Goal: Answer question/provide support

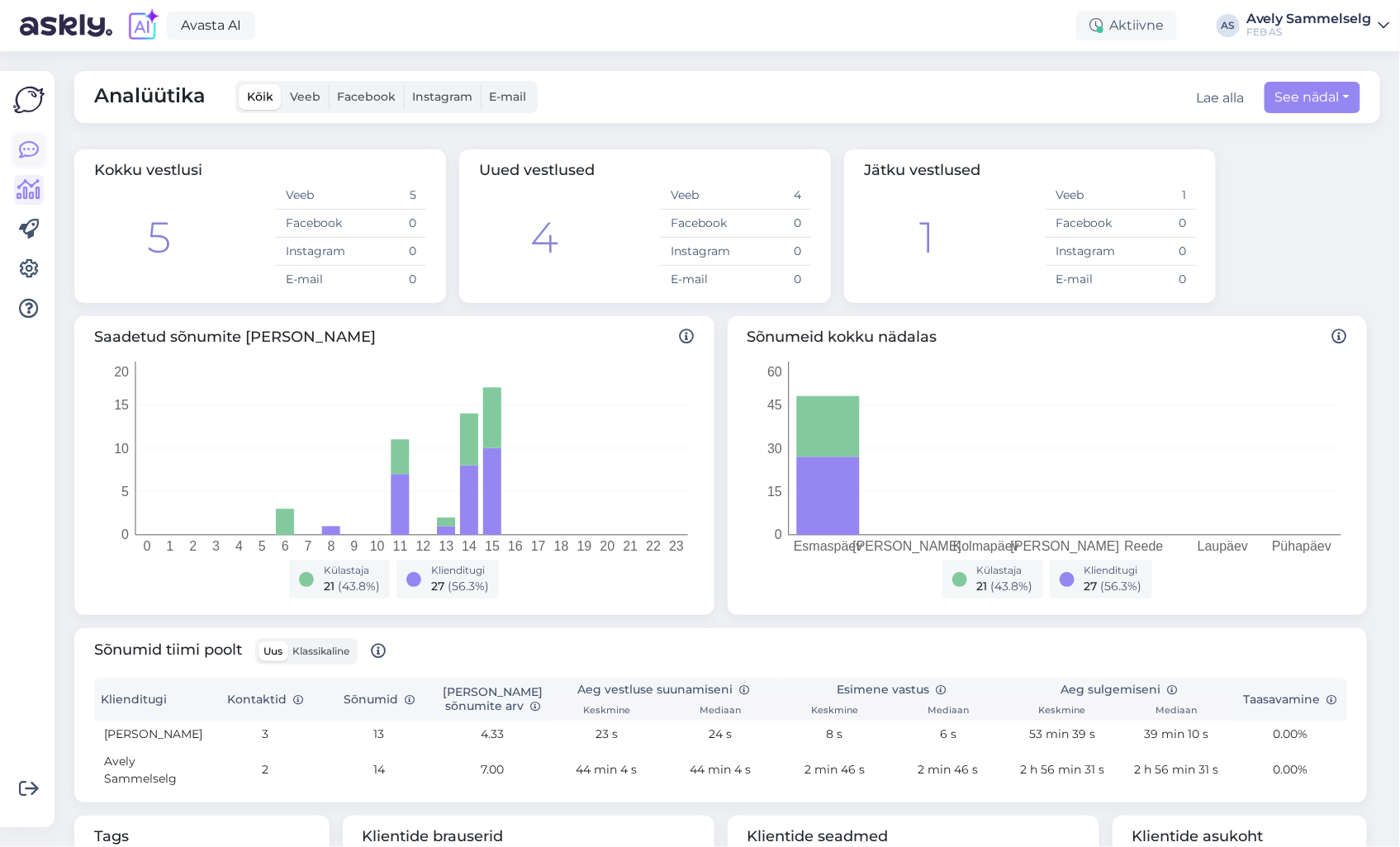
click at [29, 147] on icon at bounding box center [29, 150] width 20 height 20
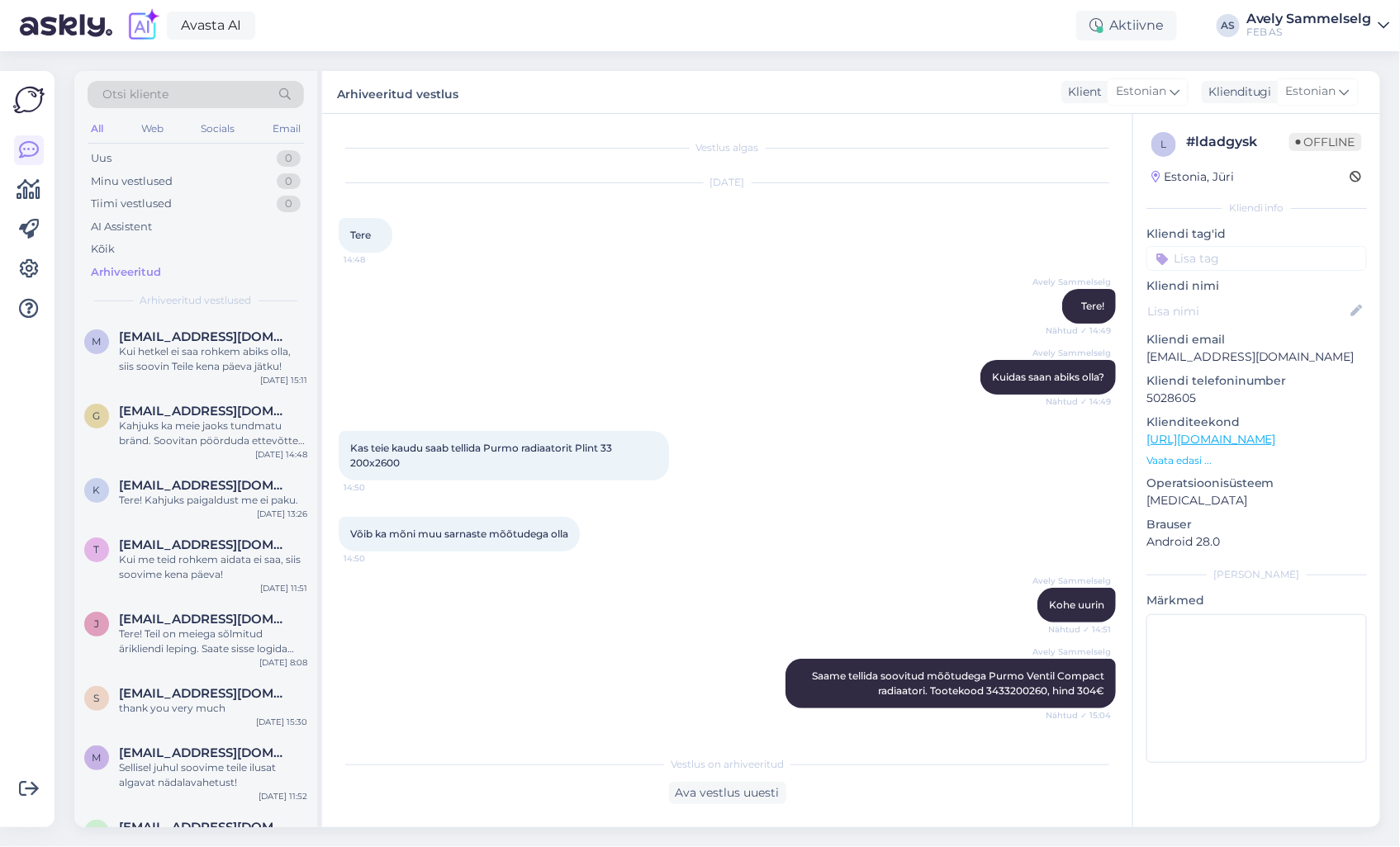
scroll to position [681, 0]
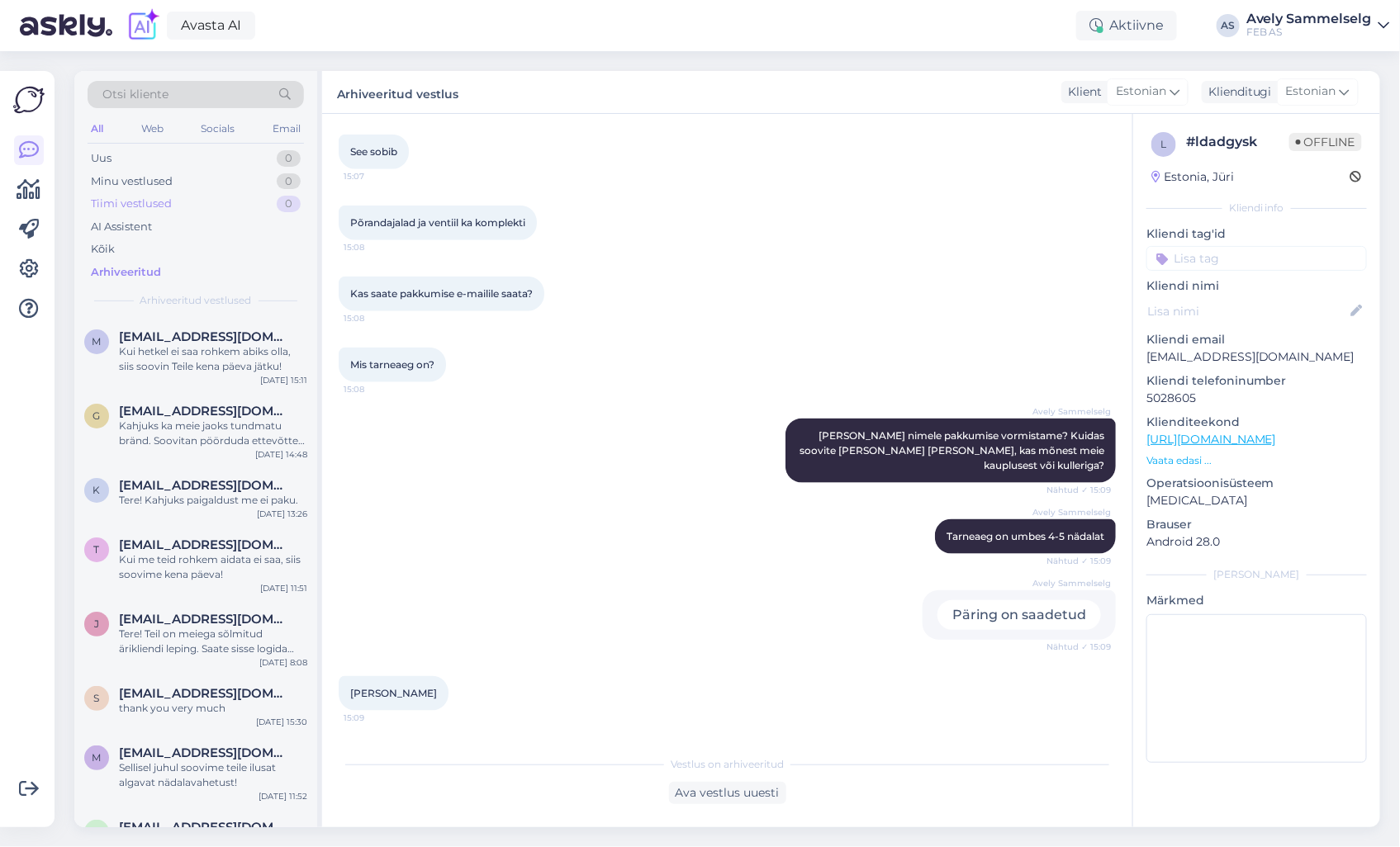
click at [166, 213] on div "Tiimi vestlused 0" at bounding box center [195, 204] width 217 height 23
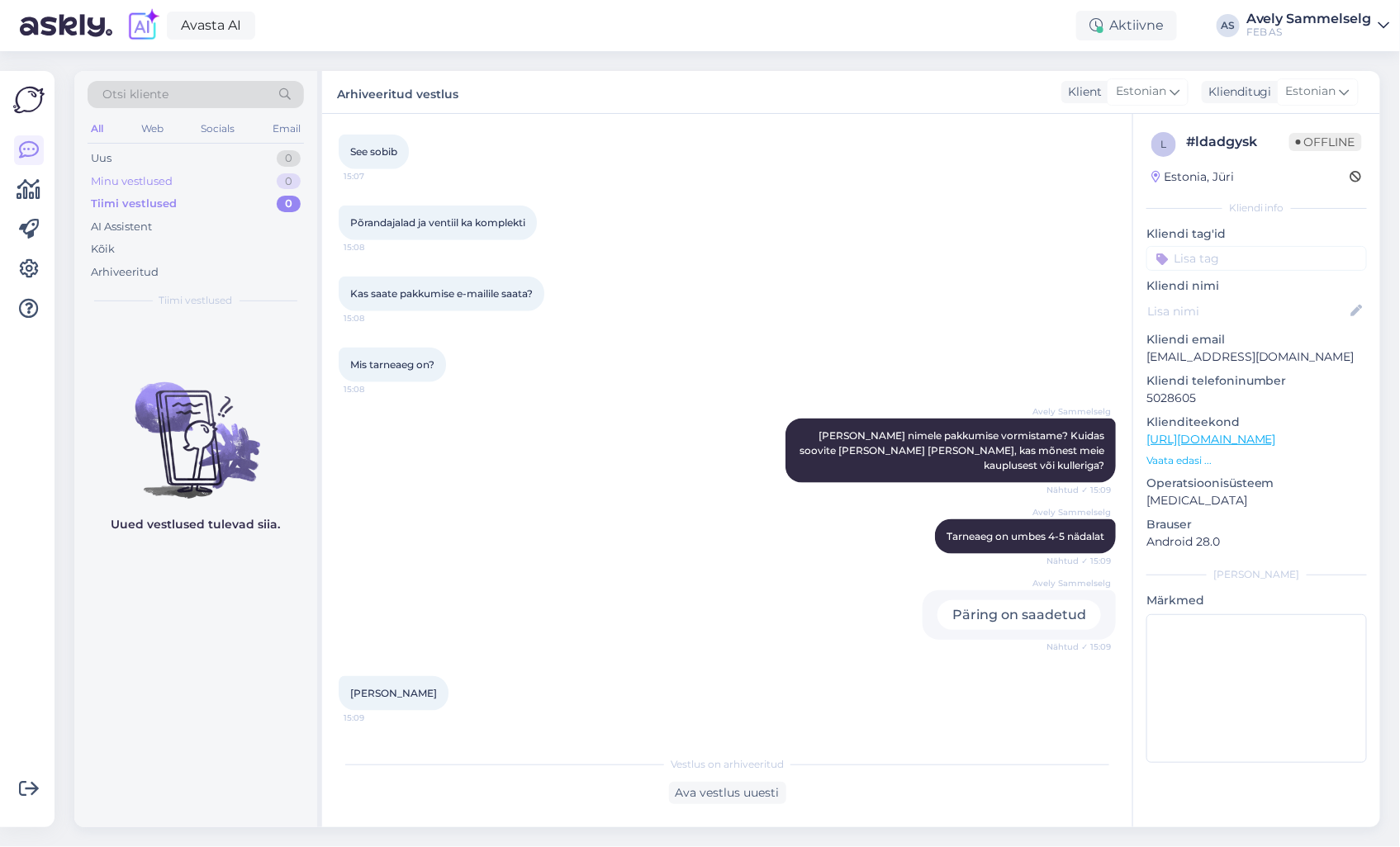
click at [176, 186] on div "Minu vestlused 0" at bounding box center [195, 182] width 217 height 23
click at [150, 265] on div "Arhiveeritud" at bounding box center [124, 272] width 67 height 16
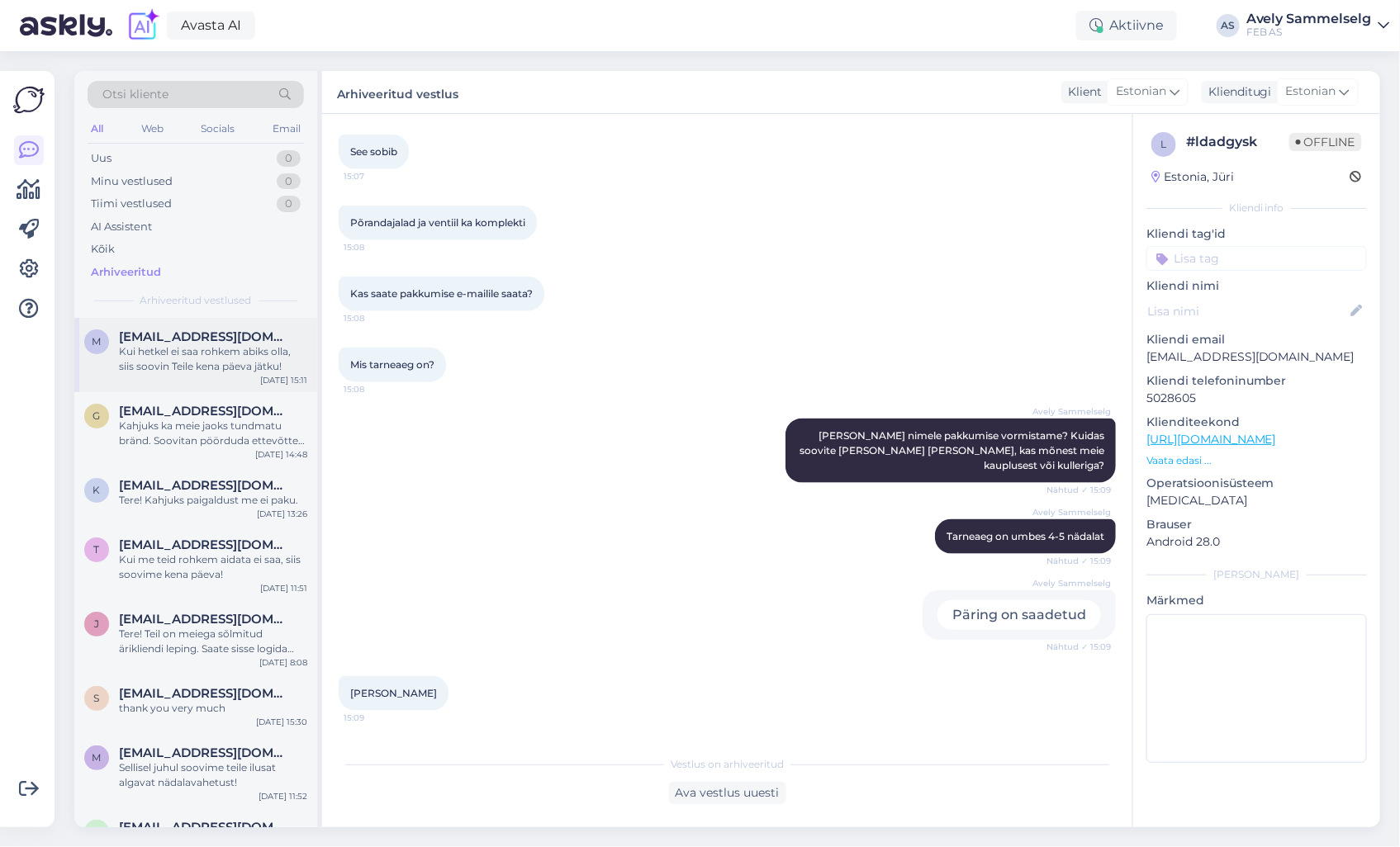
click at [146, 337] on span "[EMAIL_ADDRESS][DOMAIN_NAME]" at bounding box center [205, 336] width 171 height 14
type textarea "Info [PERSON_NAME] saadetud"
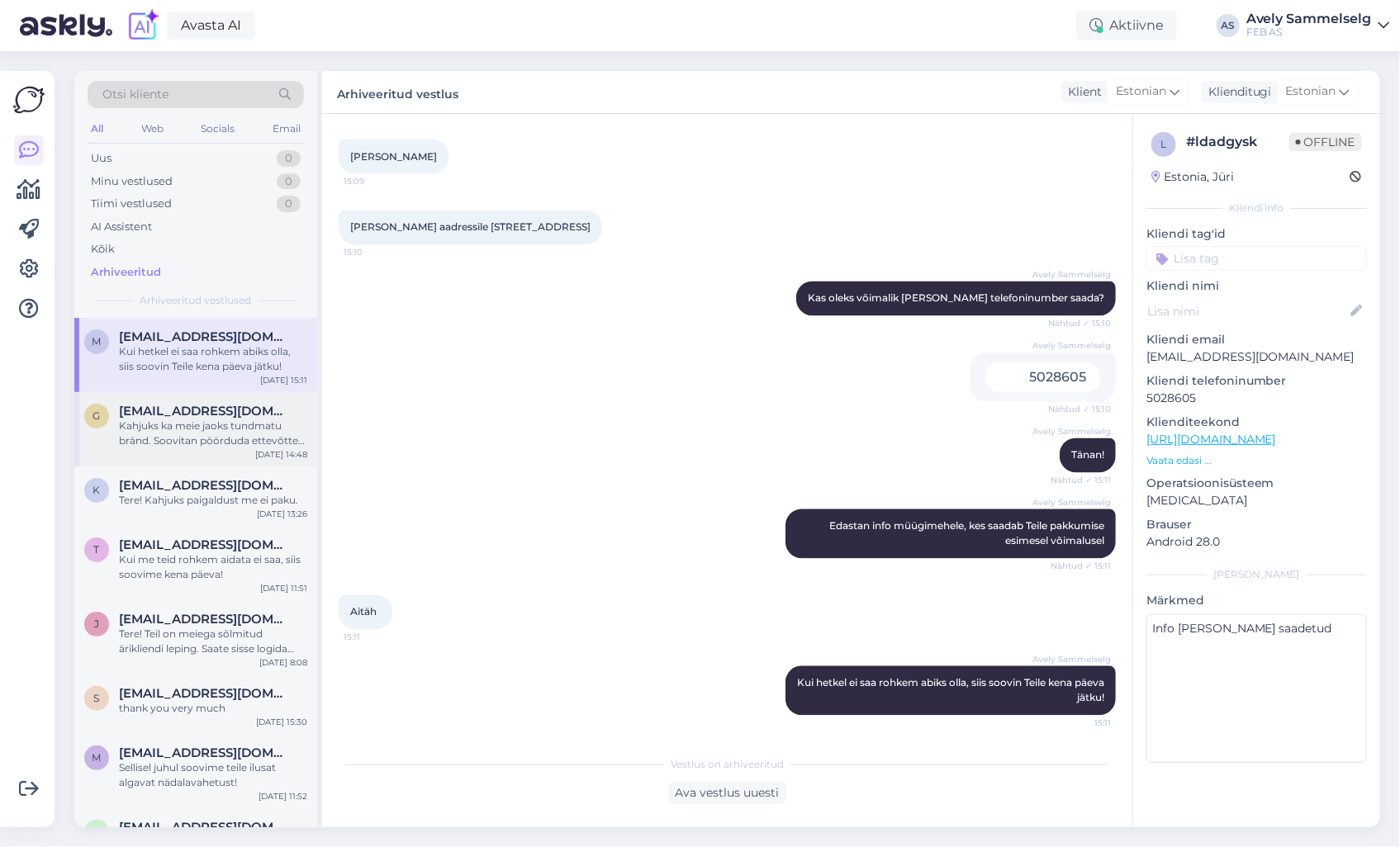
click at [162, 427] on div "Kahjuks ka meie jaoks tundmatu bränd. Soovitan pöörduda ettevõtte [PERSON_NAME]…" at bounding box center [214, 433] width 189 height 30
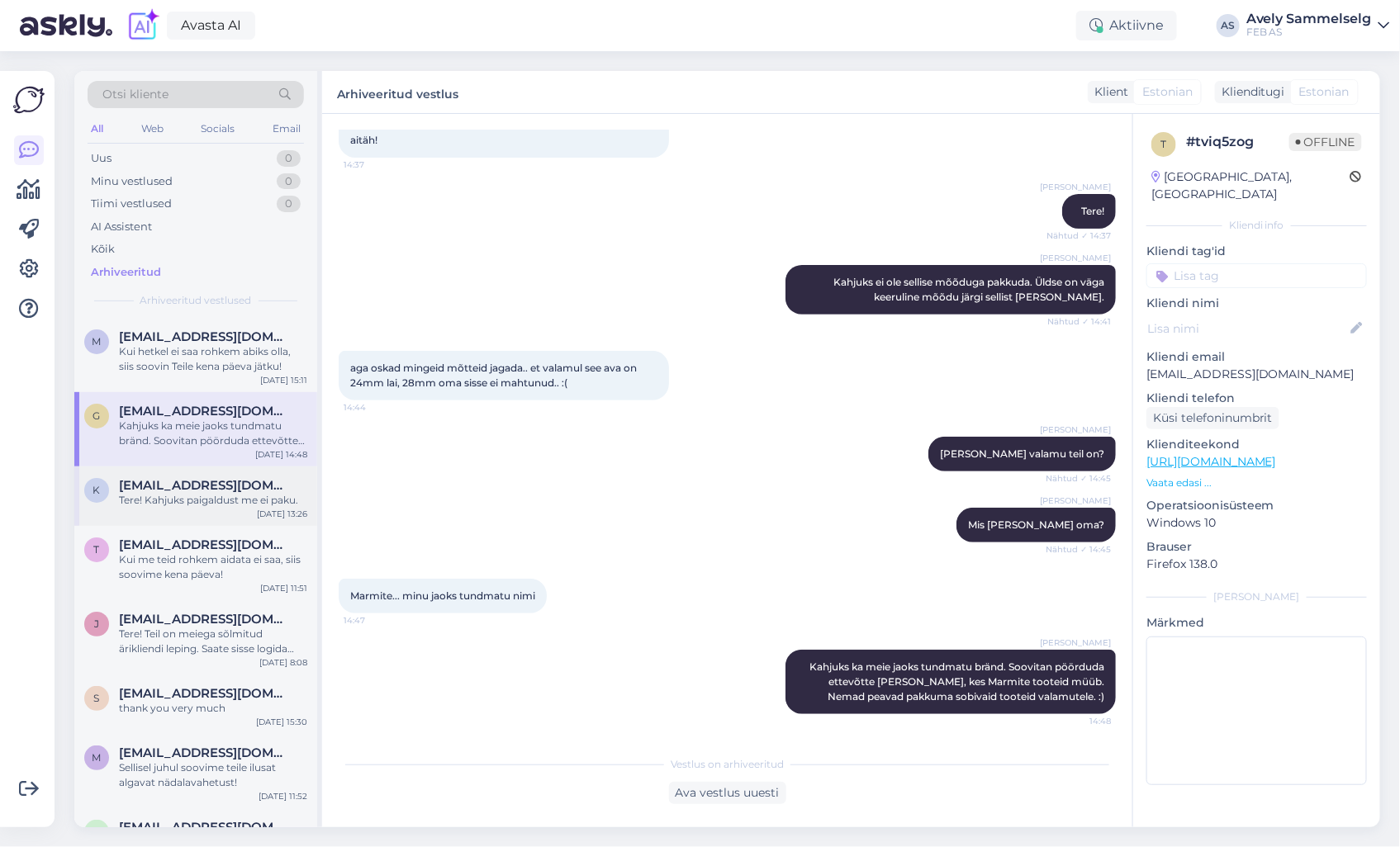
click at [166, 491] on span "[EMAIL_ADDRESS][DOMAIN_NAME]" at bounding box center [205, 485] width 171 height 14
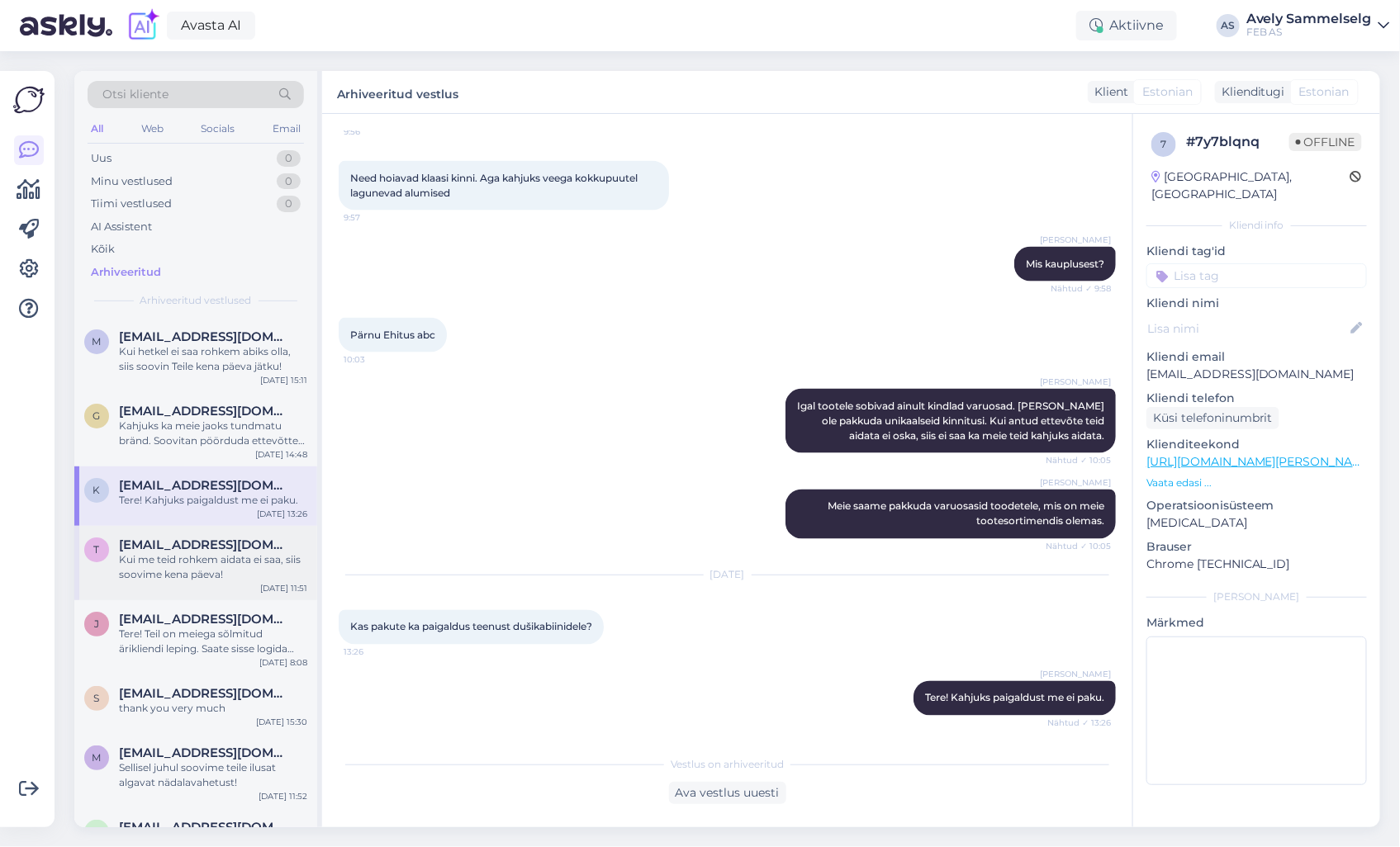
click at [166, 532] on div "T [EMAIL_ADDRESS][DOMAIN_NAME] Kui me teid rohkem aidata ei saa, siis soovime k…" at bounding box center [195, 563] width 243 height 74
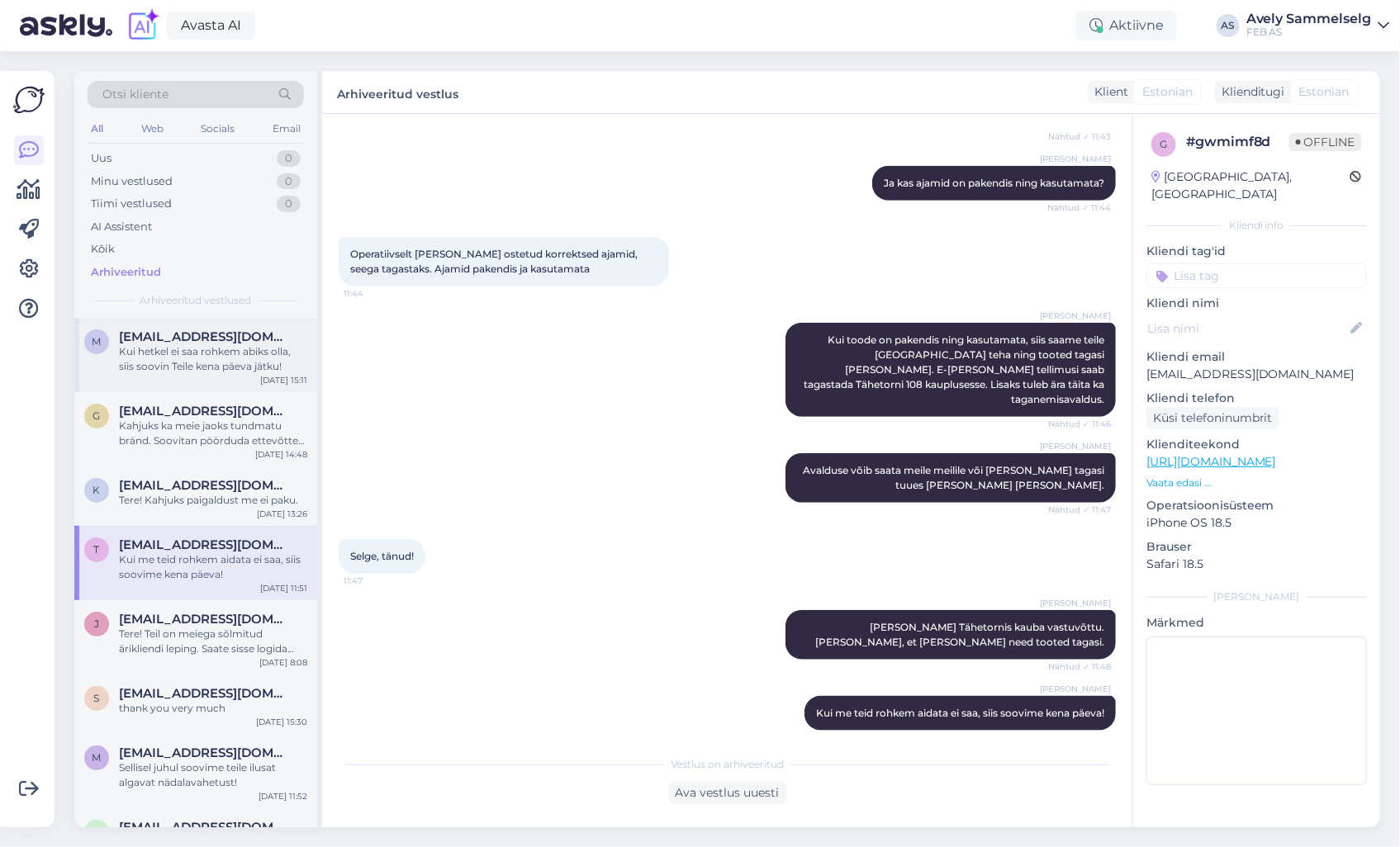
click at [167, 346] on div "Kui hetkel ei saa rohkem abiks olla, siis soovin Teile kena päeva jätku!" at bounding box center [214, 359] width 189 height 30
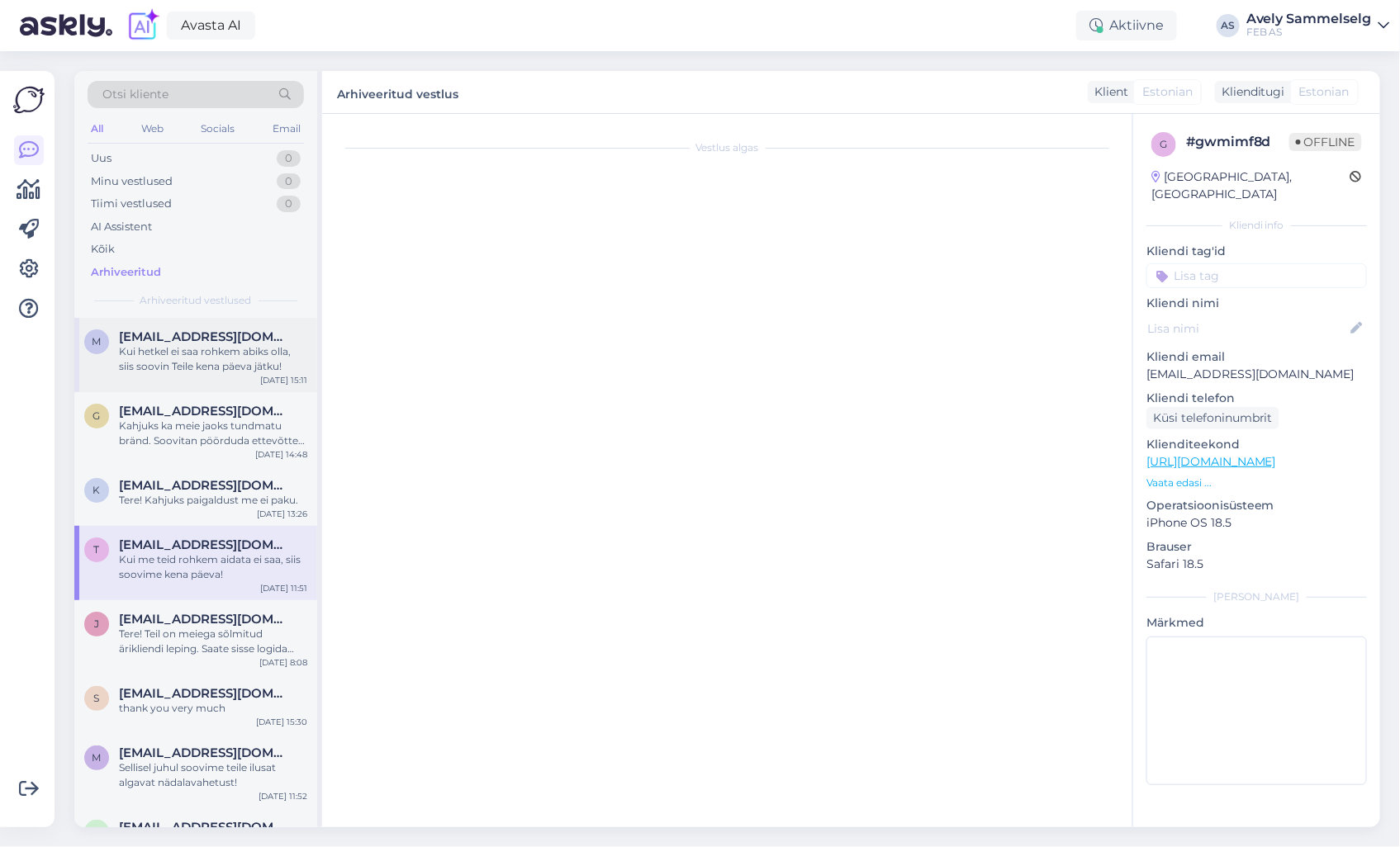
type textarea "Info [PERSON_NAME] saadetud"
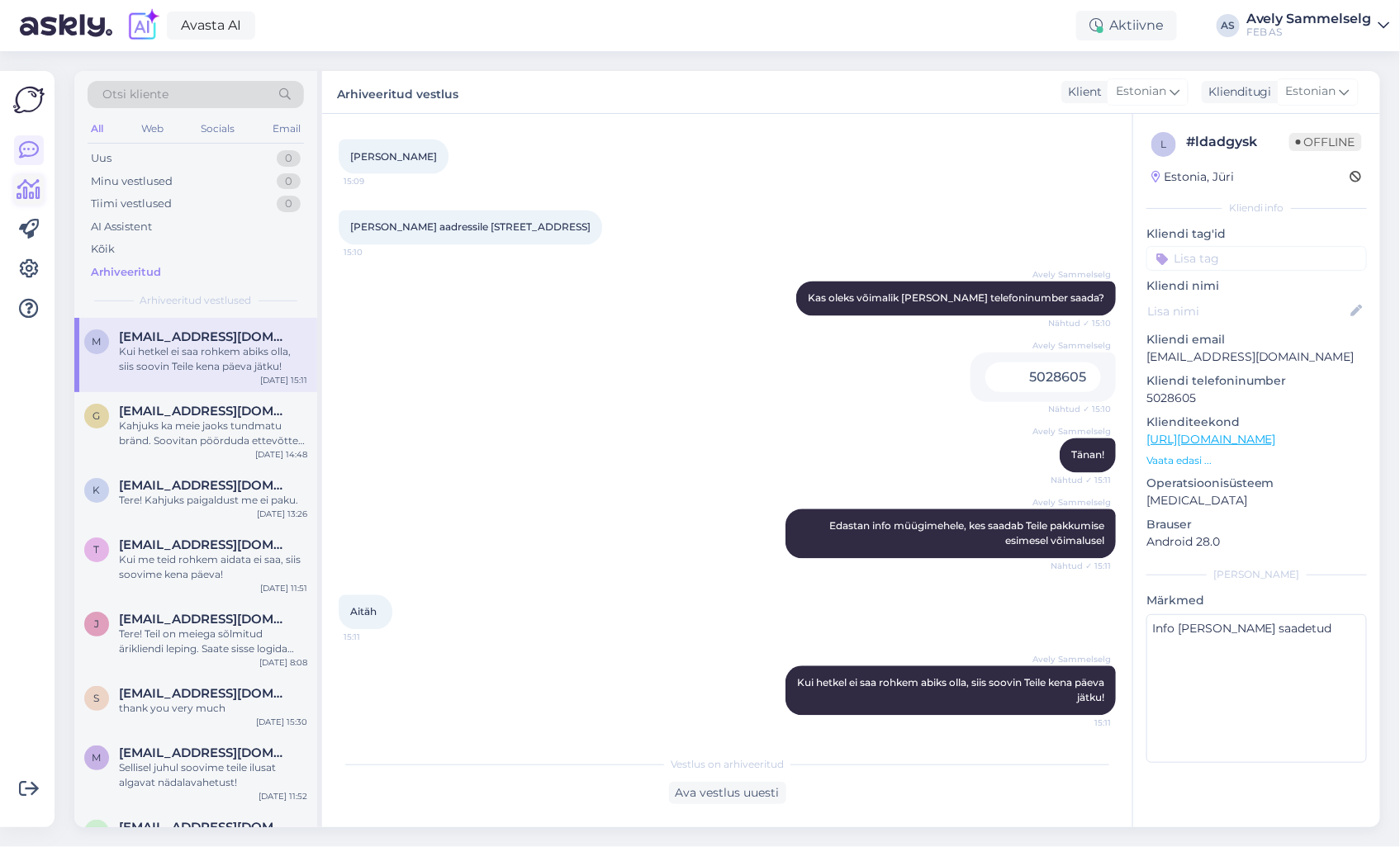
click at [31, 189] on icon at bounding box center [29, 190] width 24 height 20
